Goal: Task Accomplishment & Management: Use online tool/utility

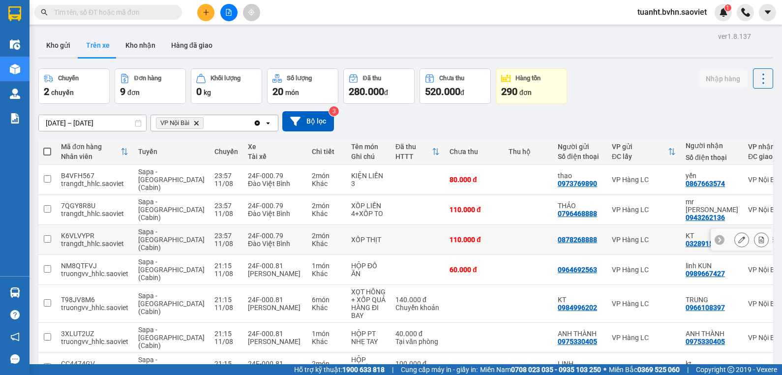
scroll to position [84, 0]
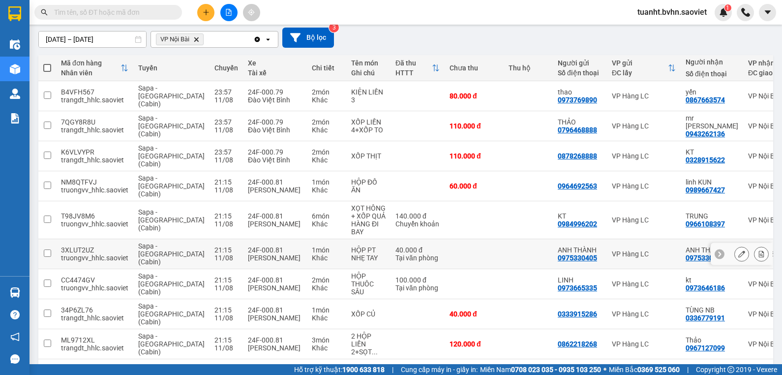
click at [46, 249] on input "checkbox" at bounding box center [47, 252] width 7 height 7
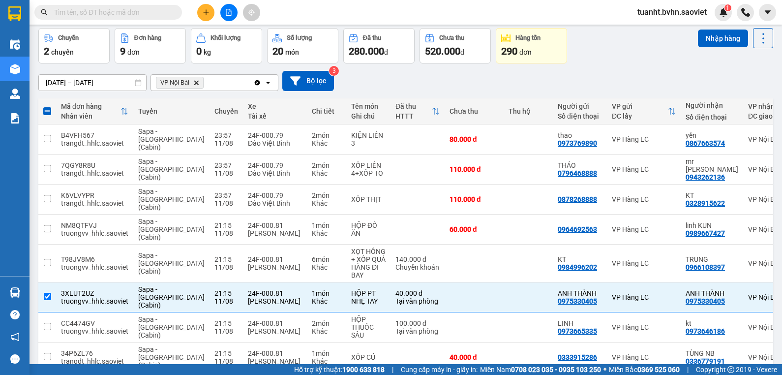
scroll to position [0, 0]
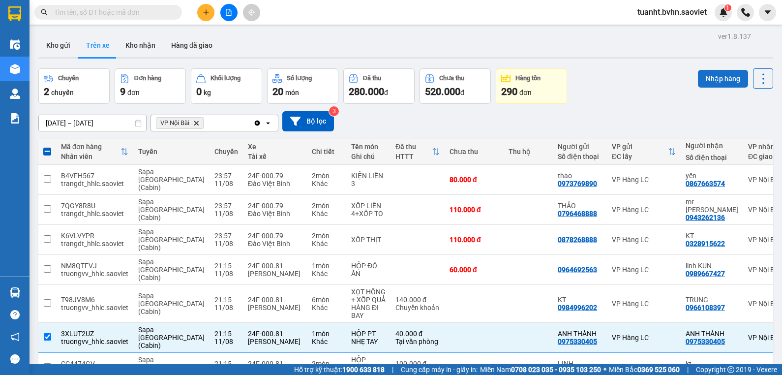
click at [709, 78] on button "Nhập hàng" at bounding box center [723, 79] width 50 height 18
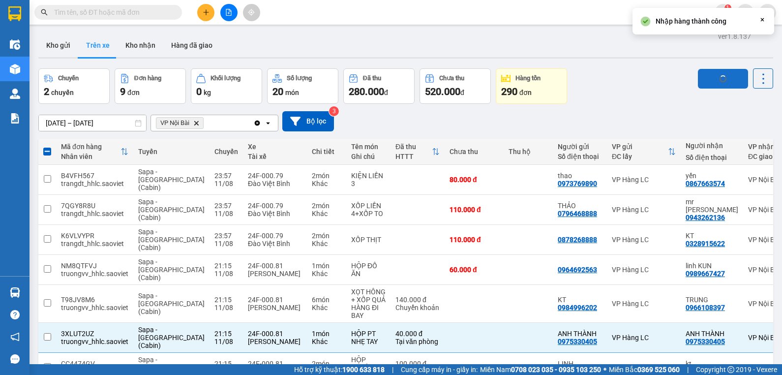
checkbox input "false"
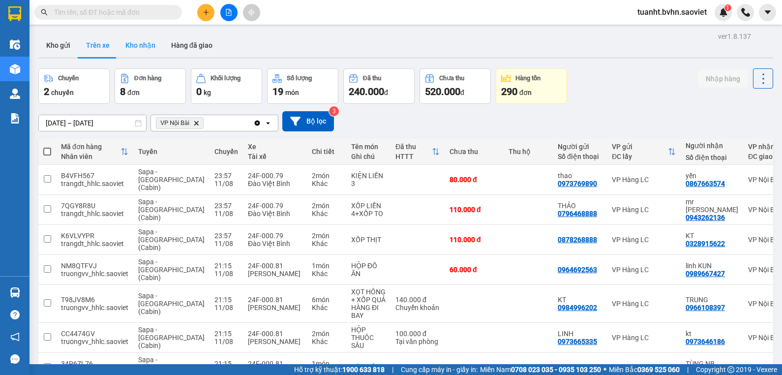
click at [128, 43] on button "Kho nhận" at bounding box center [141, 45] width 46 height 24
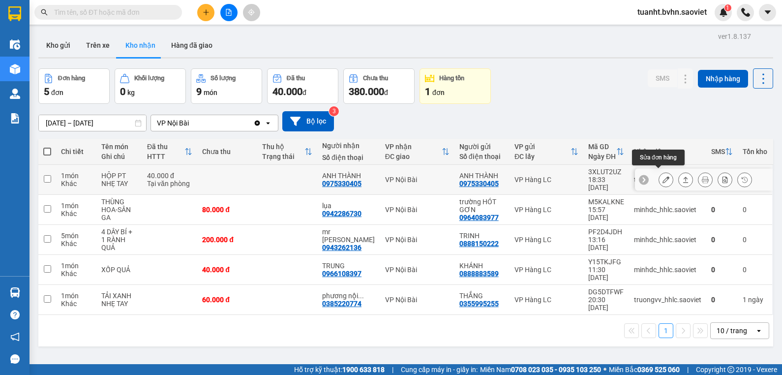
click at [663, 176] on icon at bounding box center [666, 179] width 7 height 7
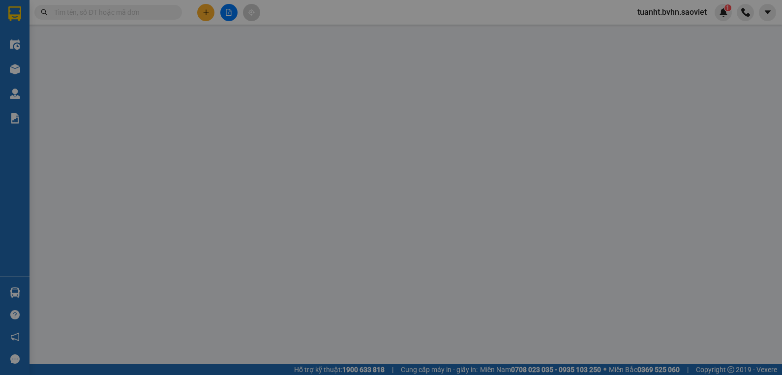
type input "0975330405"
type input "ANH THÀNH"
type input "0975330405"
type input "ANH THÀNH"
type input "40.000"
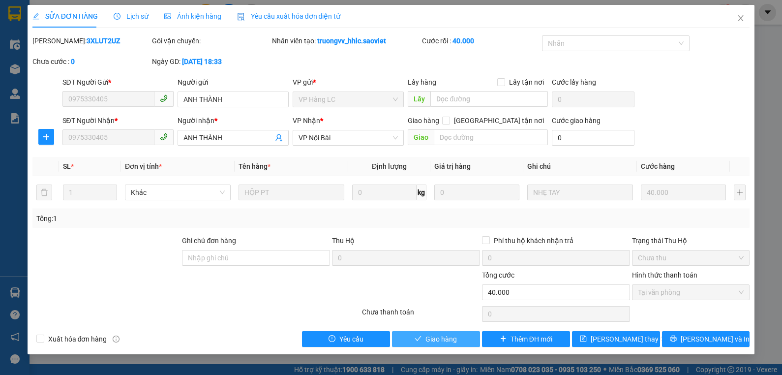
click at [429, 342] on span "Giao hàng" at bounding box center [441, 339] width 31 height 11
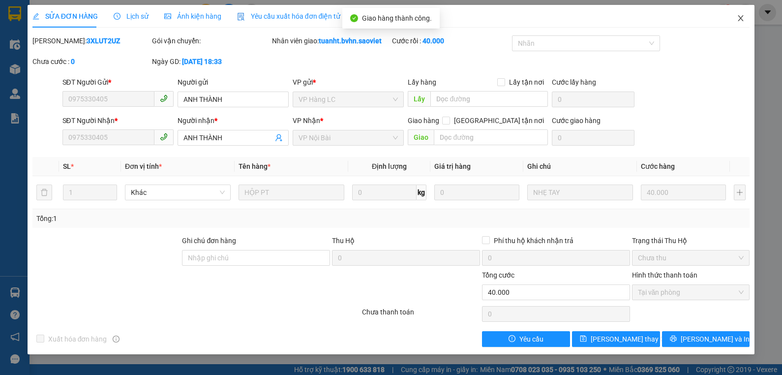
click at [738, 18] on icon "close" at bounding box center [741, 18] width 8 height 8
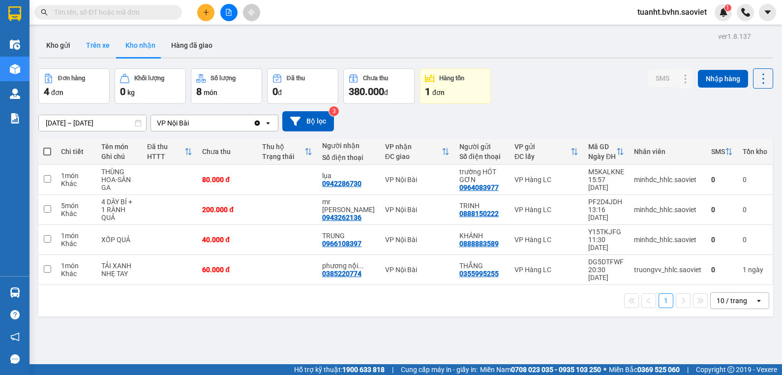
click at [92, 43] on button "Trên xe" at bounding box center [97, 45] width 39 height 24
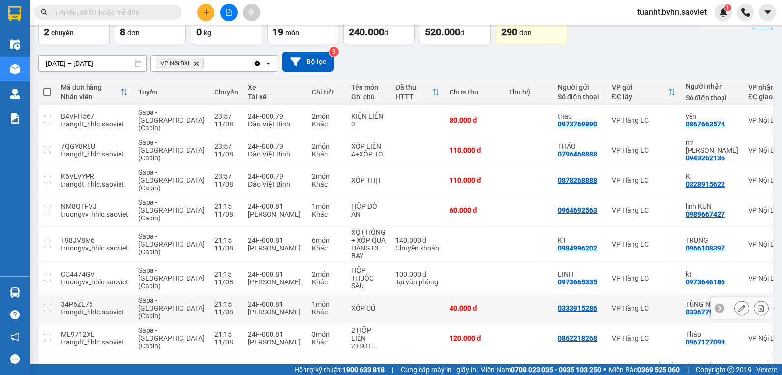
scroll to position [62, 0]
